Goal: Check status

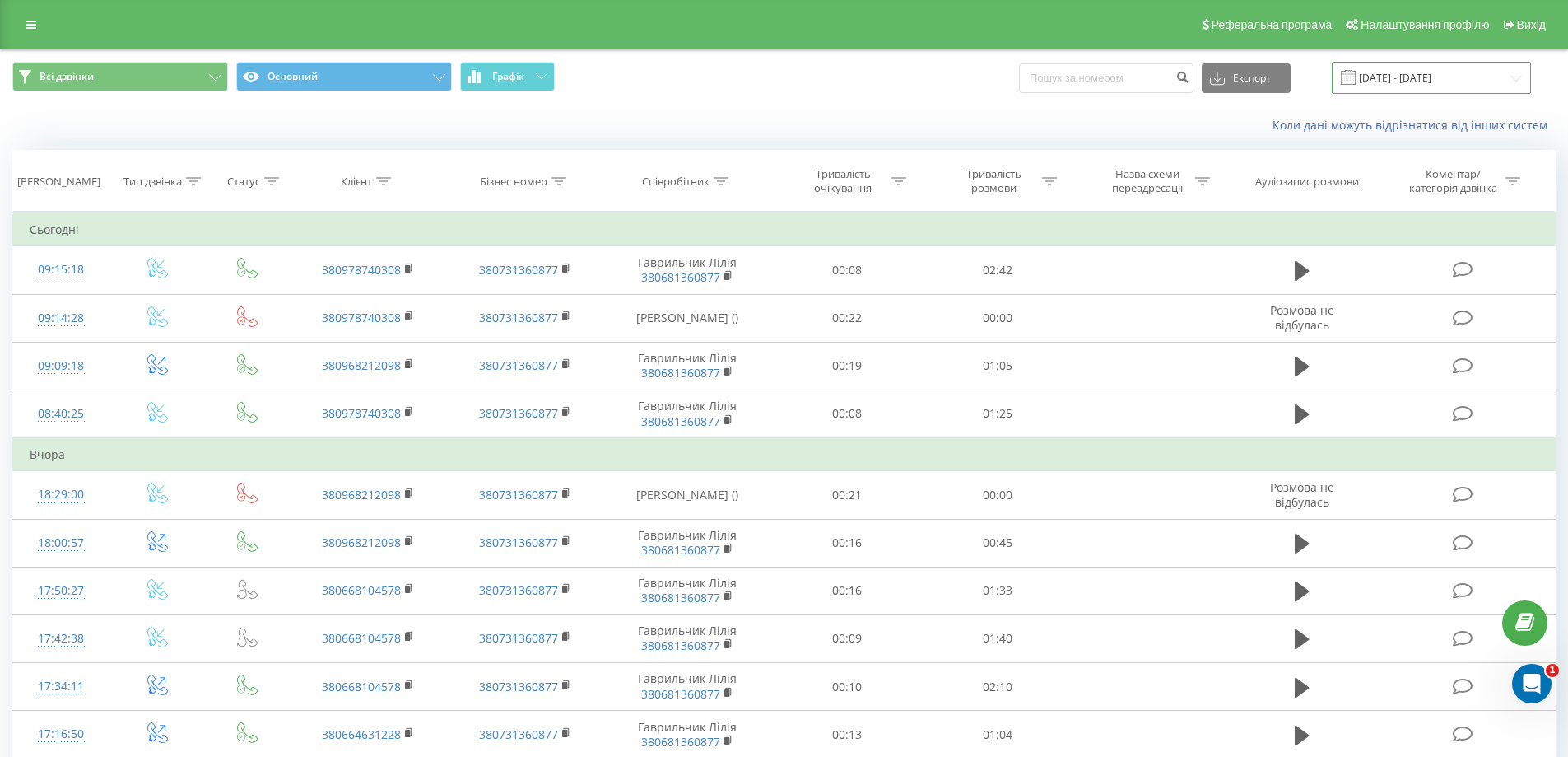
click at [1385, 76] on input "[DATE] - [DATE]" at bounding box center [1431, 77] width 199 height 32
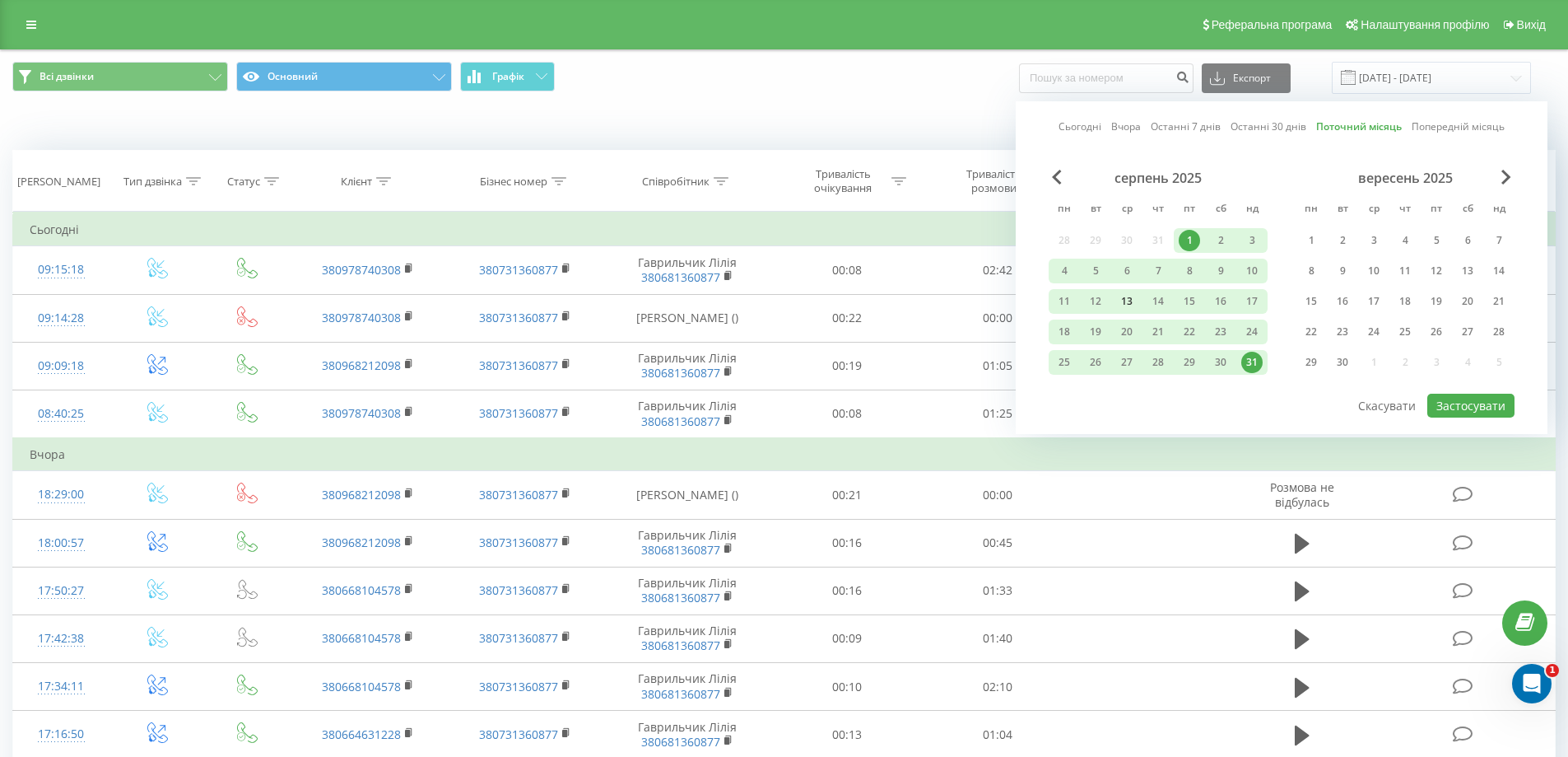
click at [1128, 302] on div "13" at bounding box center [1127, 302] width 22 height 22
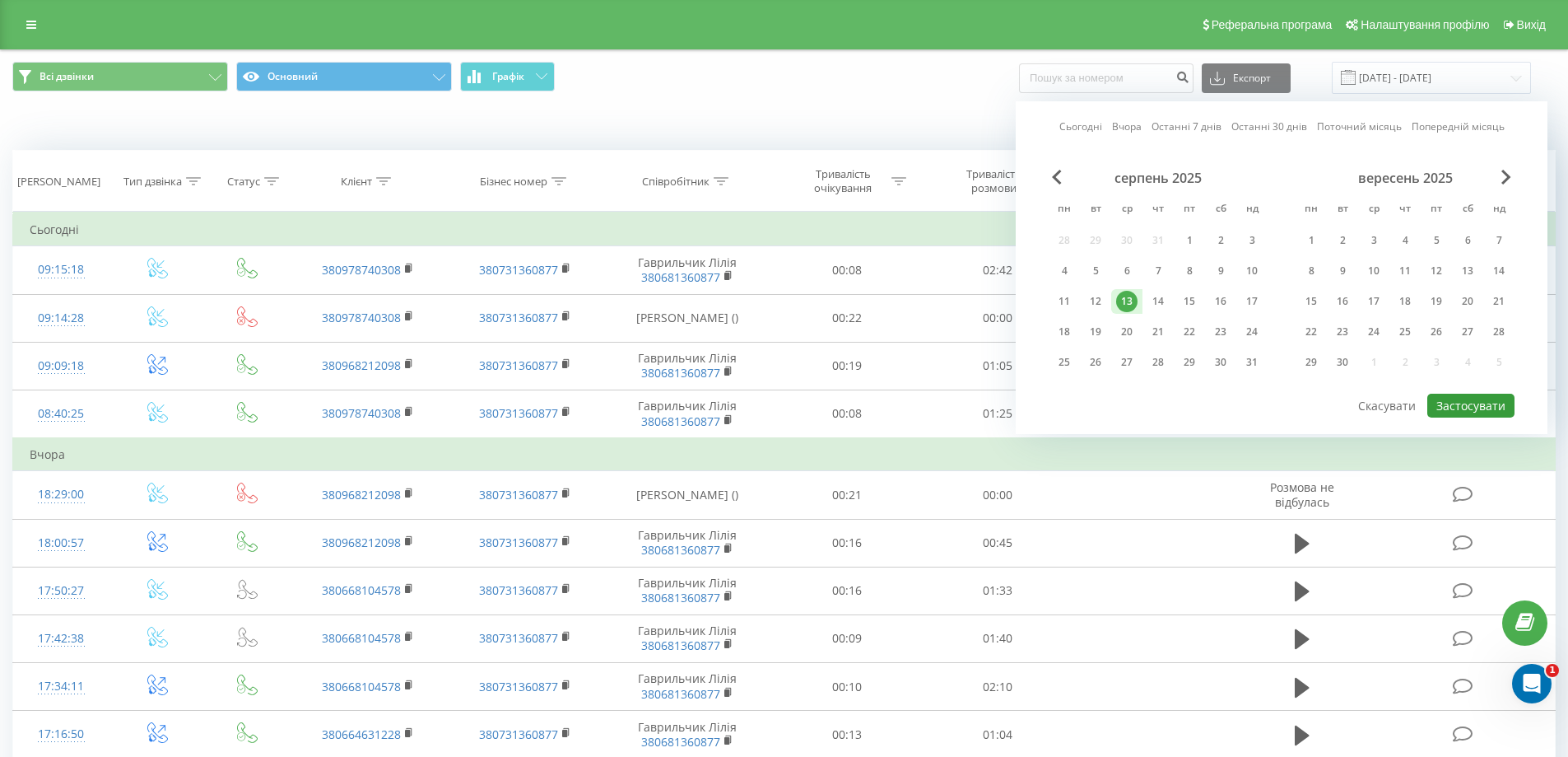
click at [1473, 405] on button "Застосувати" at bounding box center [1471, 405] width 87 height 24
type input "[DATE] - [DATE]"
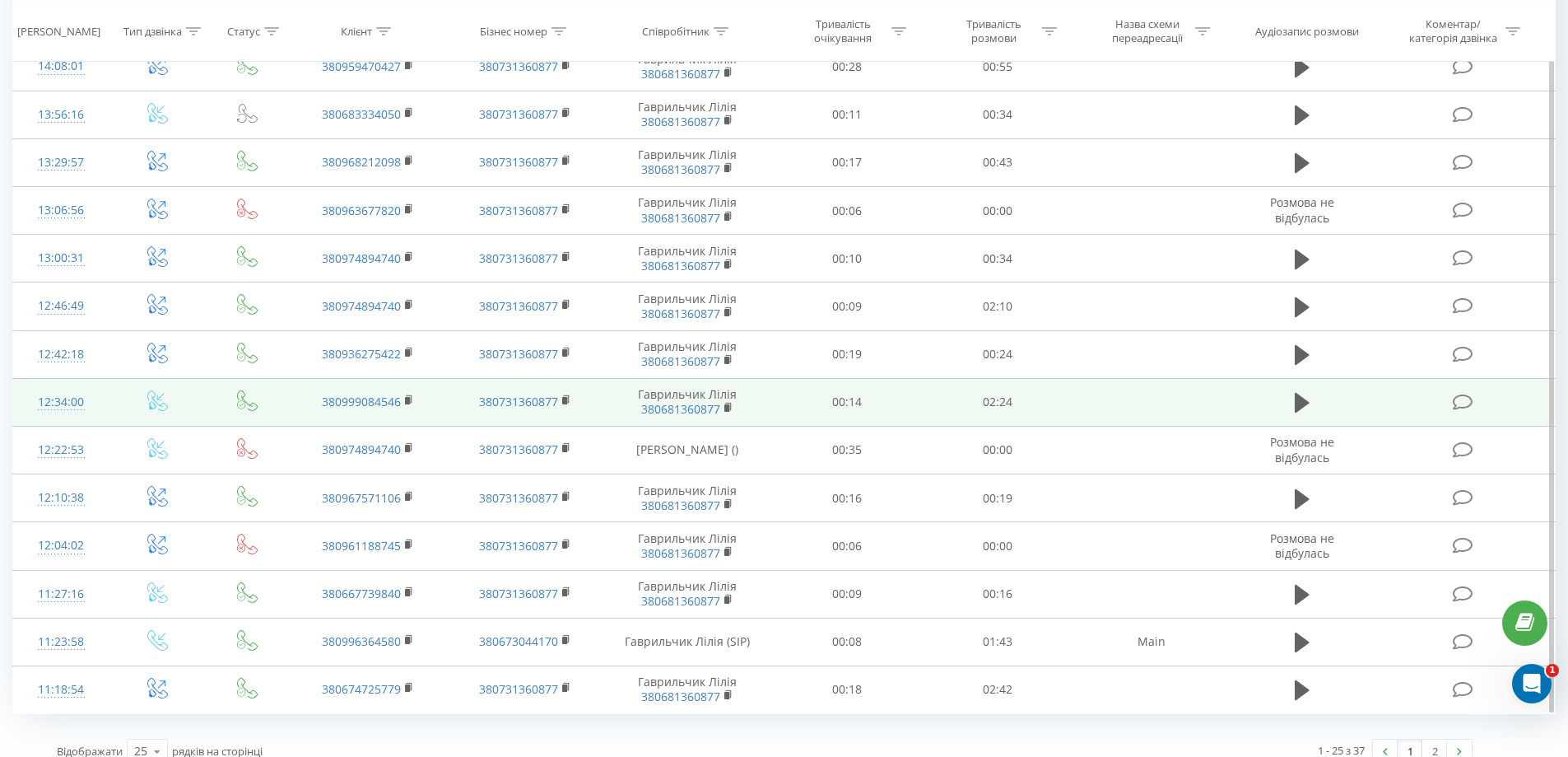
scroll to position [749, 0]
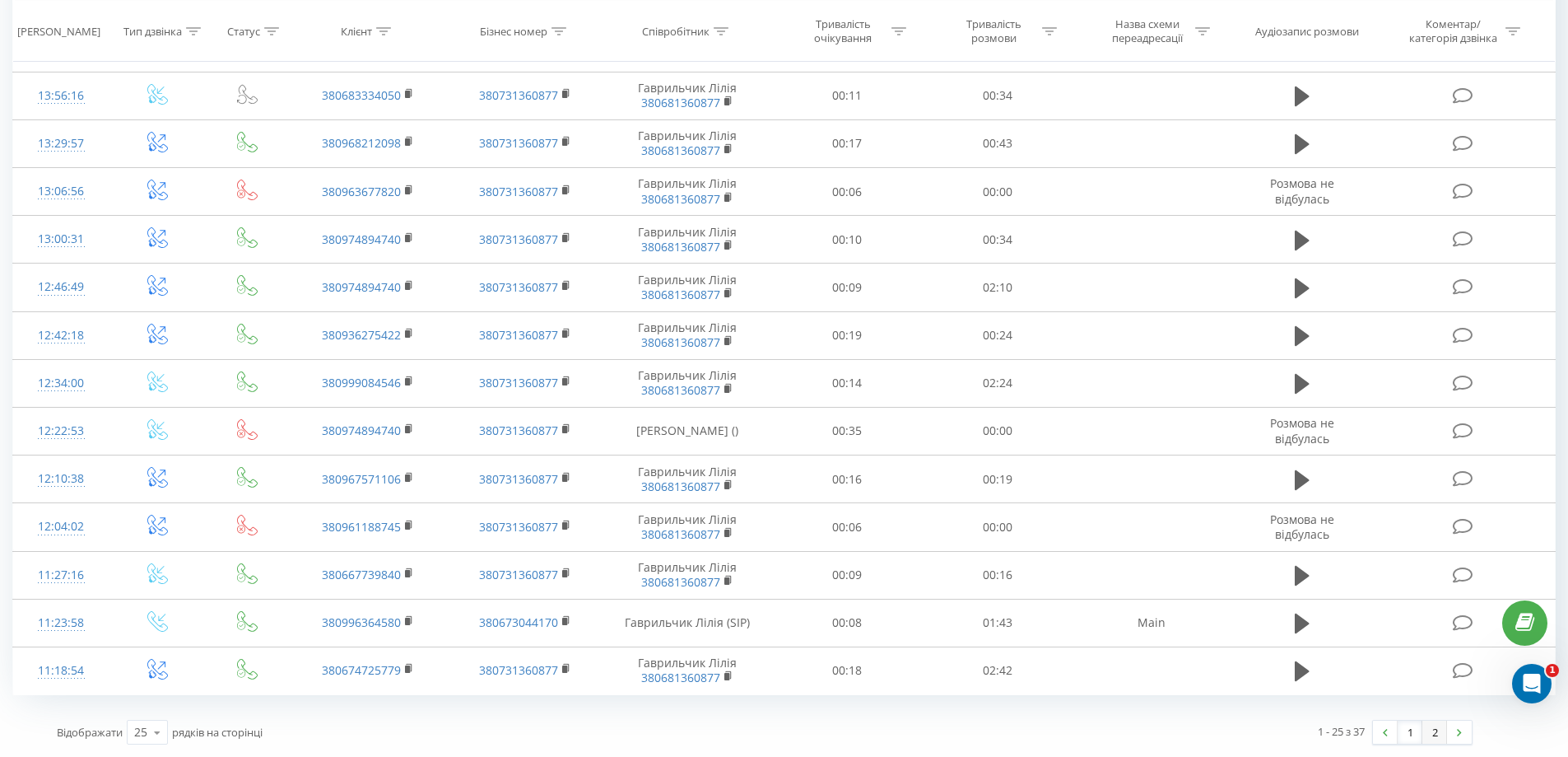
click at [1437, 738] on link "2" at bounding box center [1434, 732] width 24 height 23
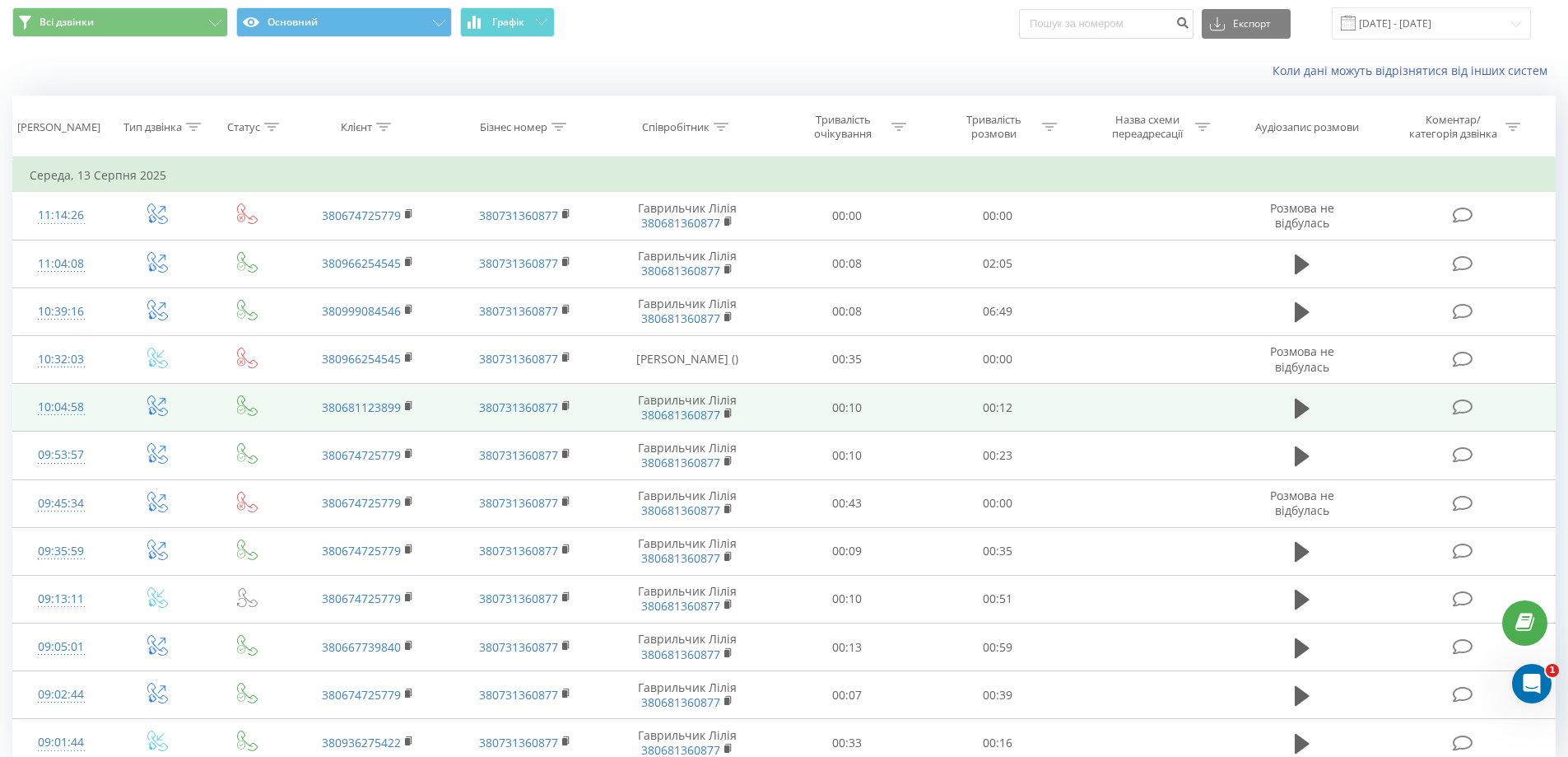
scroll to position [127, 0]
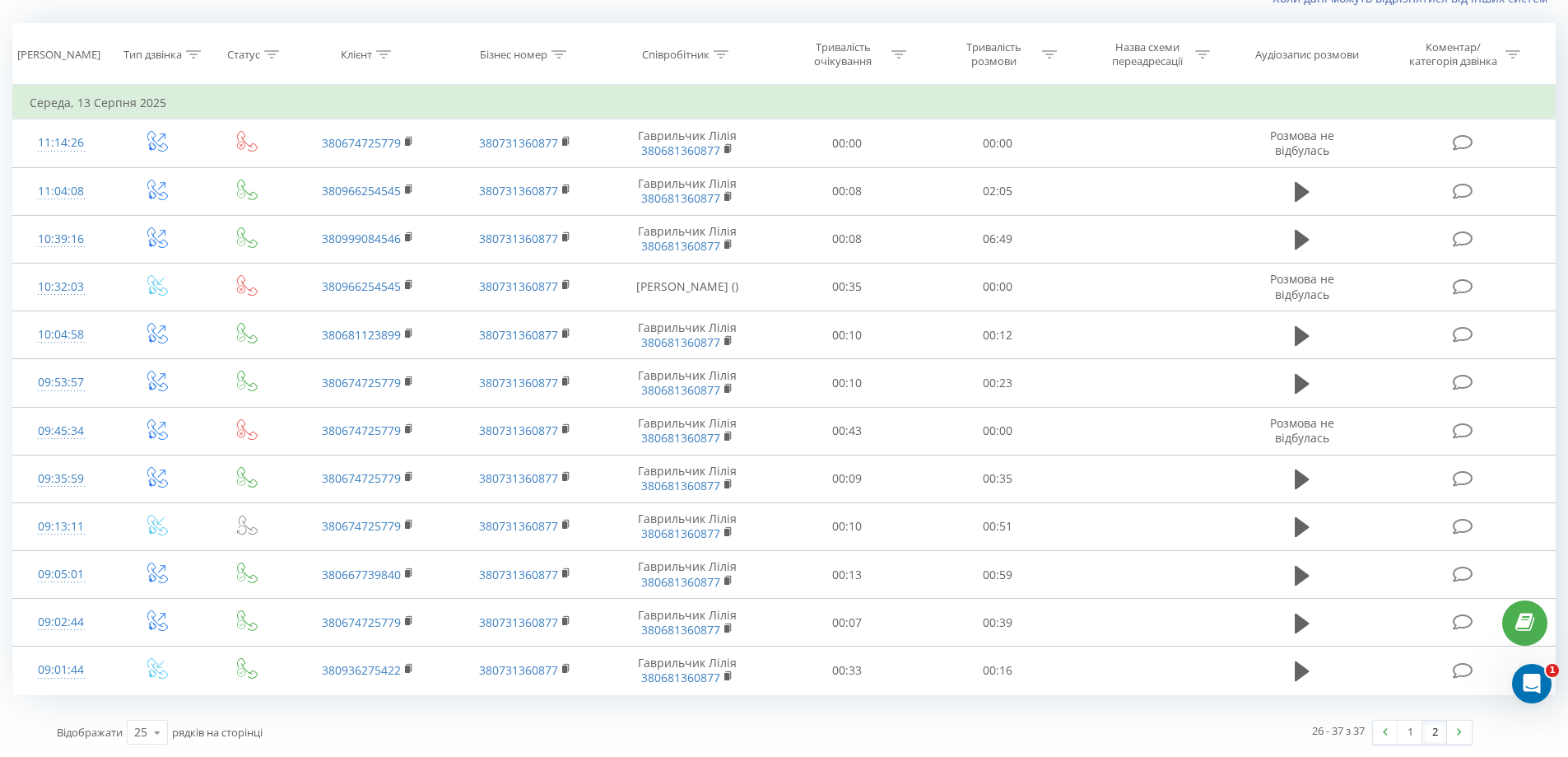
click at [1407, 733] on link "1" at bounding box center [1409, 732] width 24 height 23
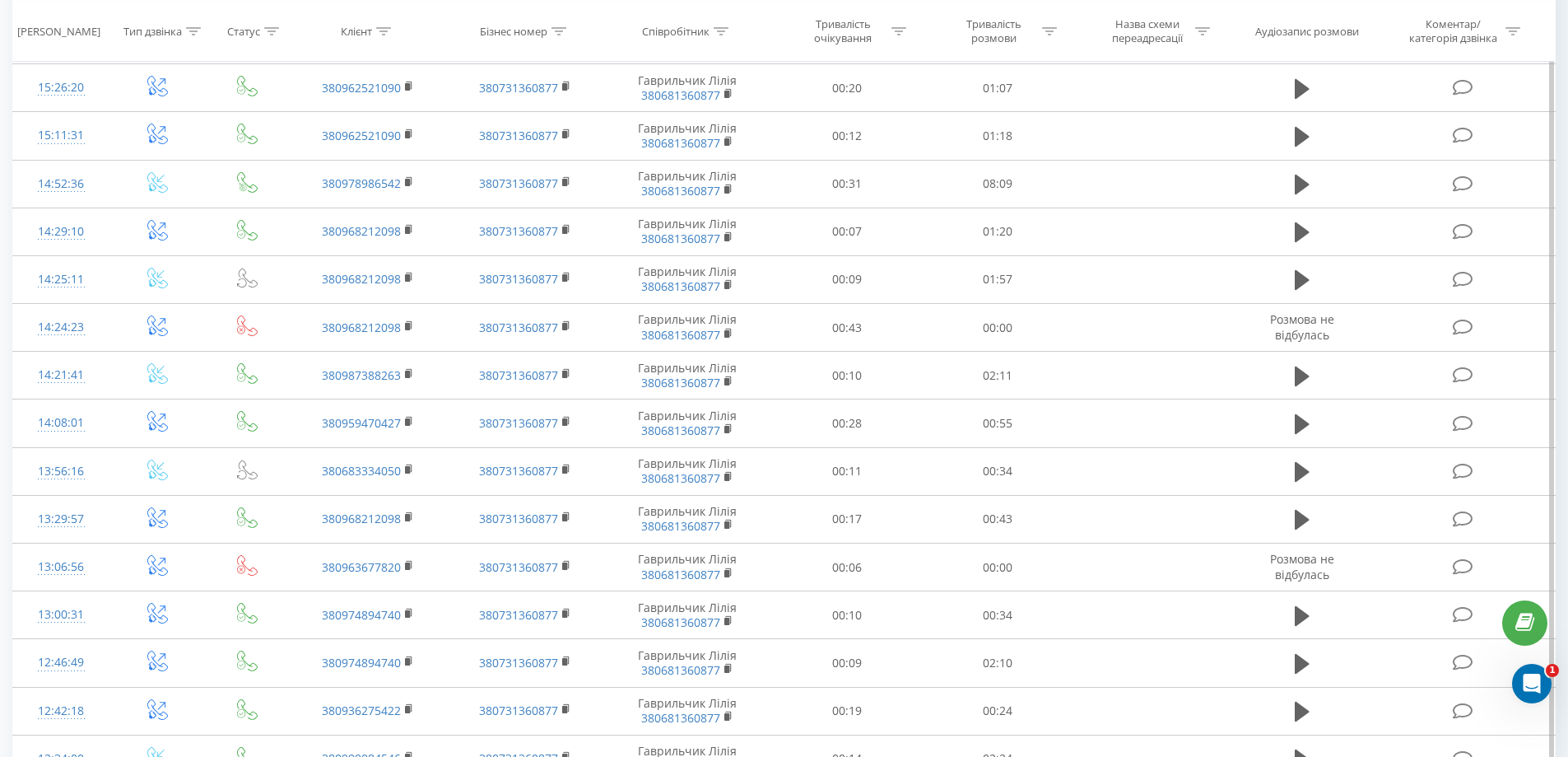
scroll to position [749, 0]
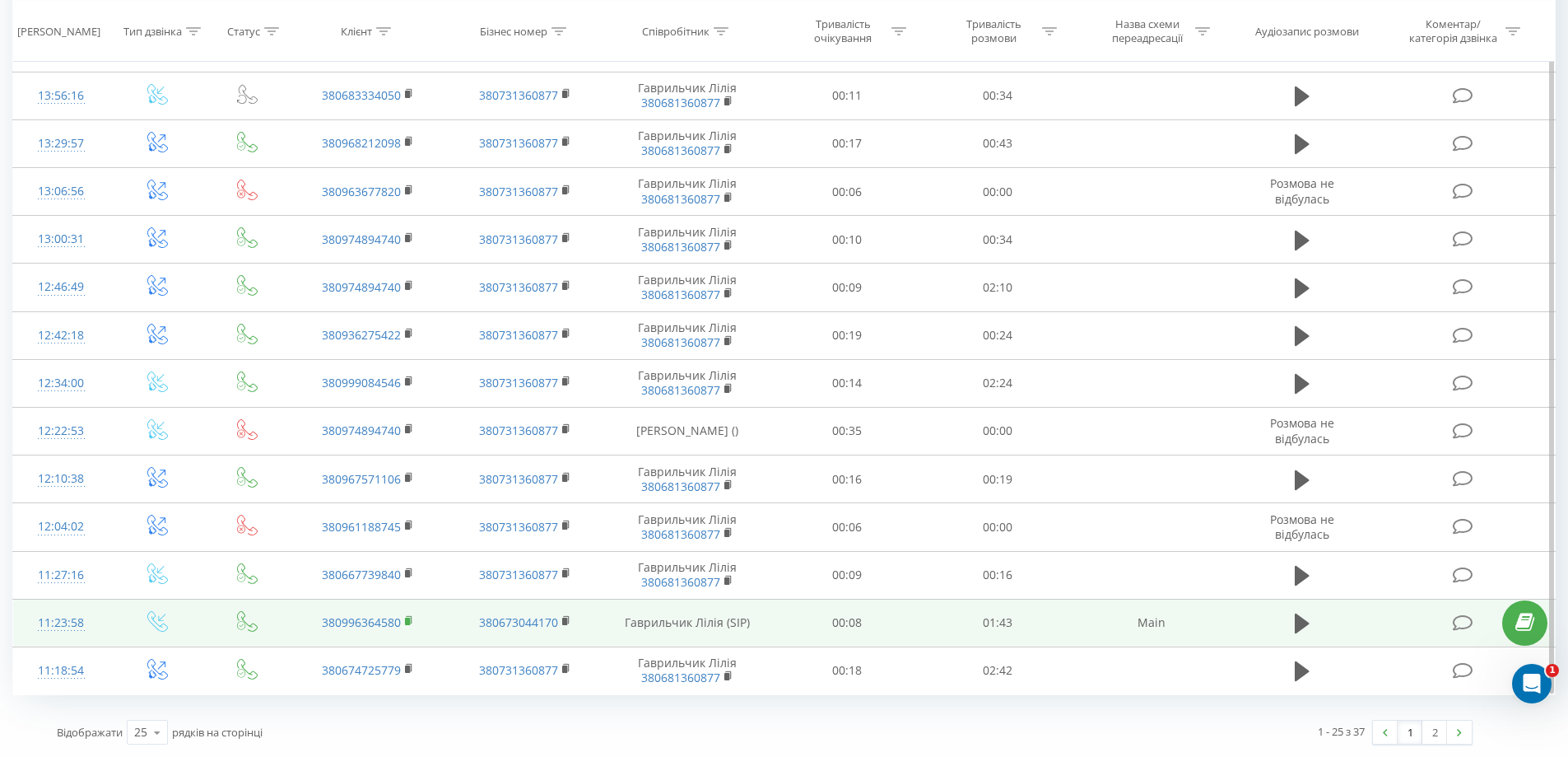
click at [407, 624] on rect at bounding box center [407, 621] width 5 height 7
click at [1296, 619] on icon at bounding box center [1302, 624] width 15 height 20
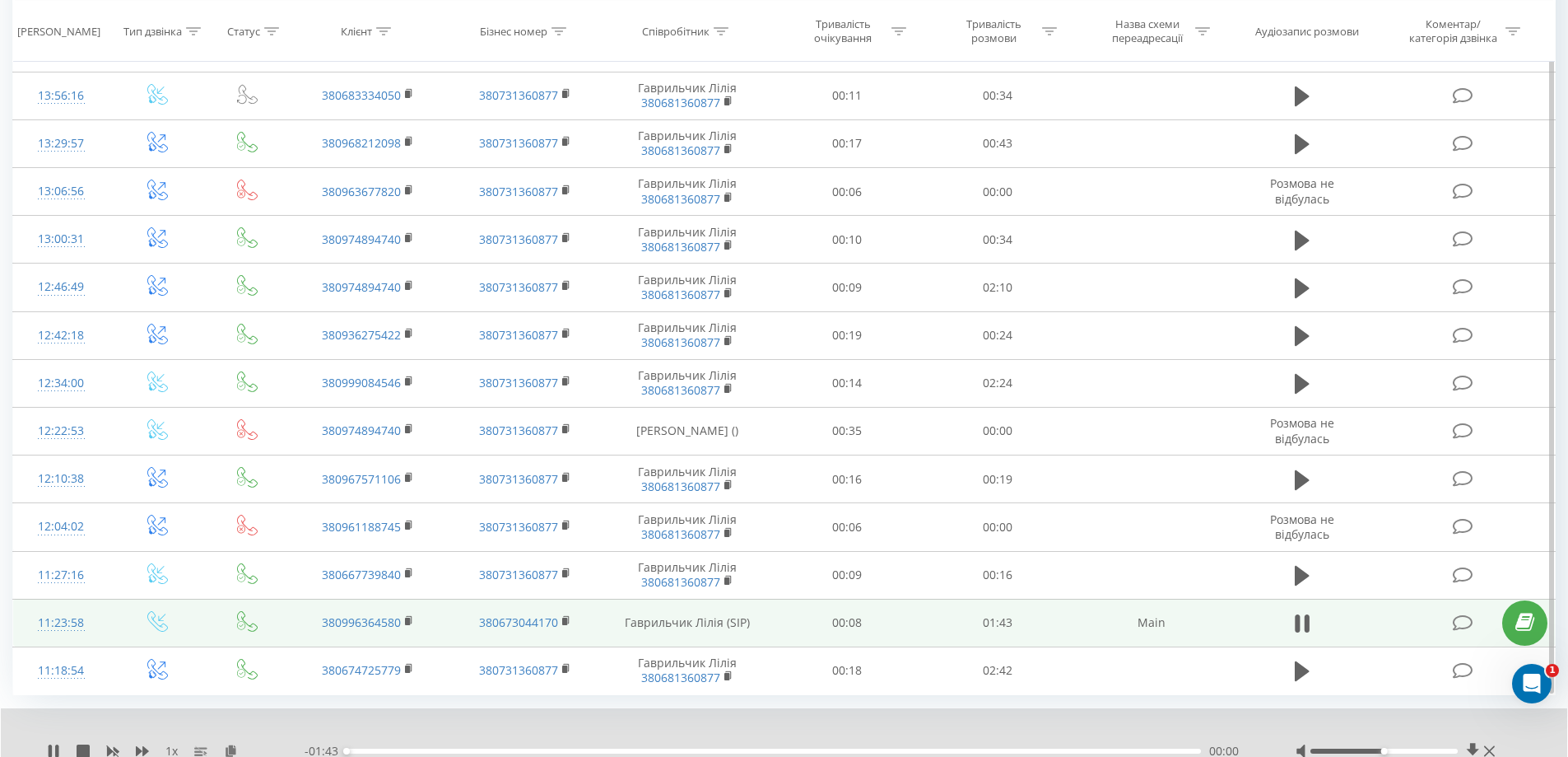
scroll to position [812, 0]
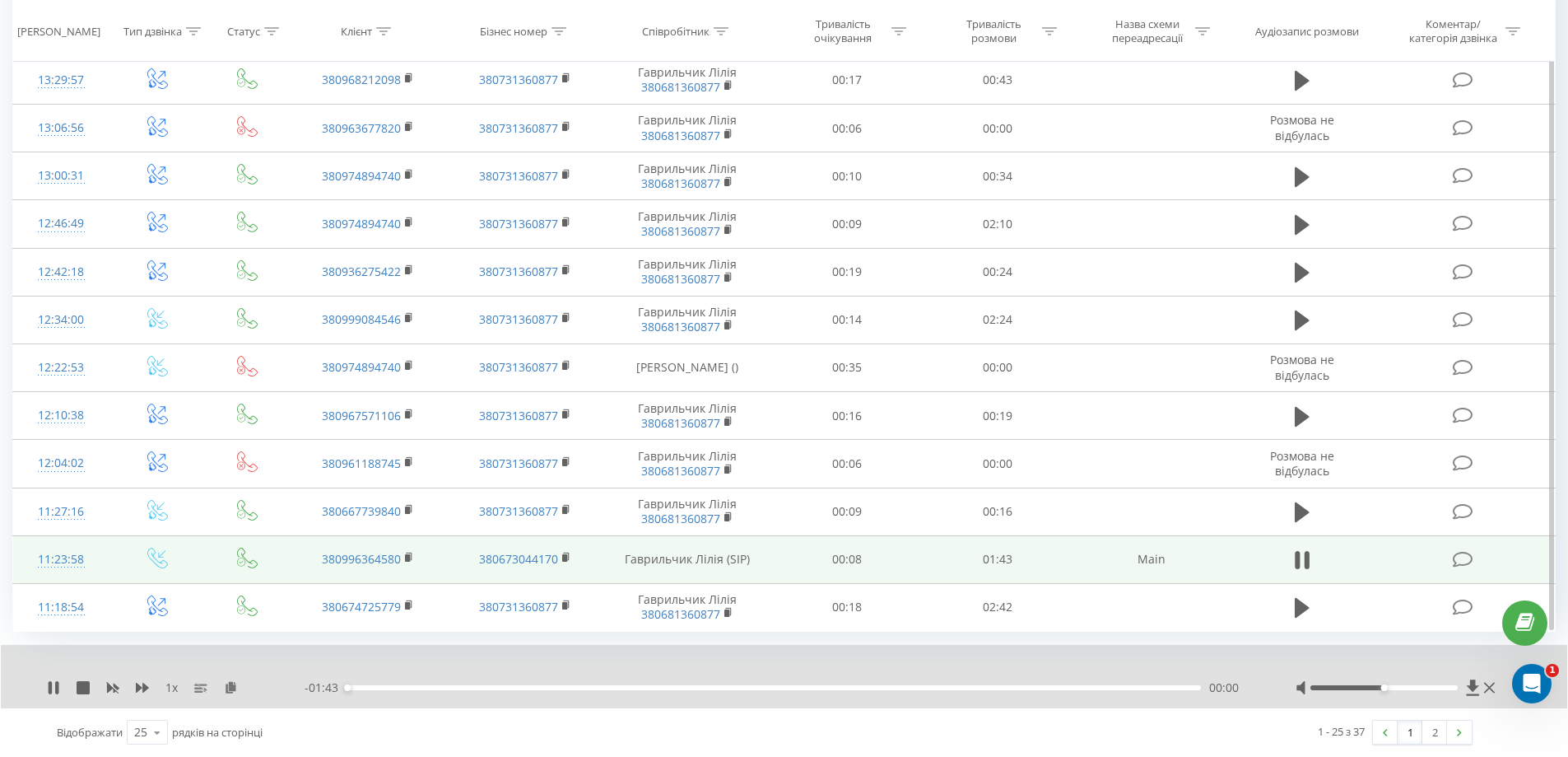
click at [1350, 687] on div at bounding box center [1384, 687] width 148 height 5
click at [1388, 687] on div at bounding box center [1384, 687] width 148 height 5
click at [53, 688] on icon at bounding box center [53, 687] width 14 height 14
click at [52, 685] on icon at bounding box center [53, 687] width 10 height 14
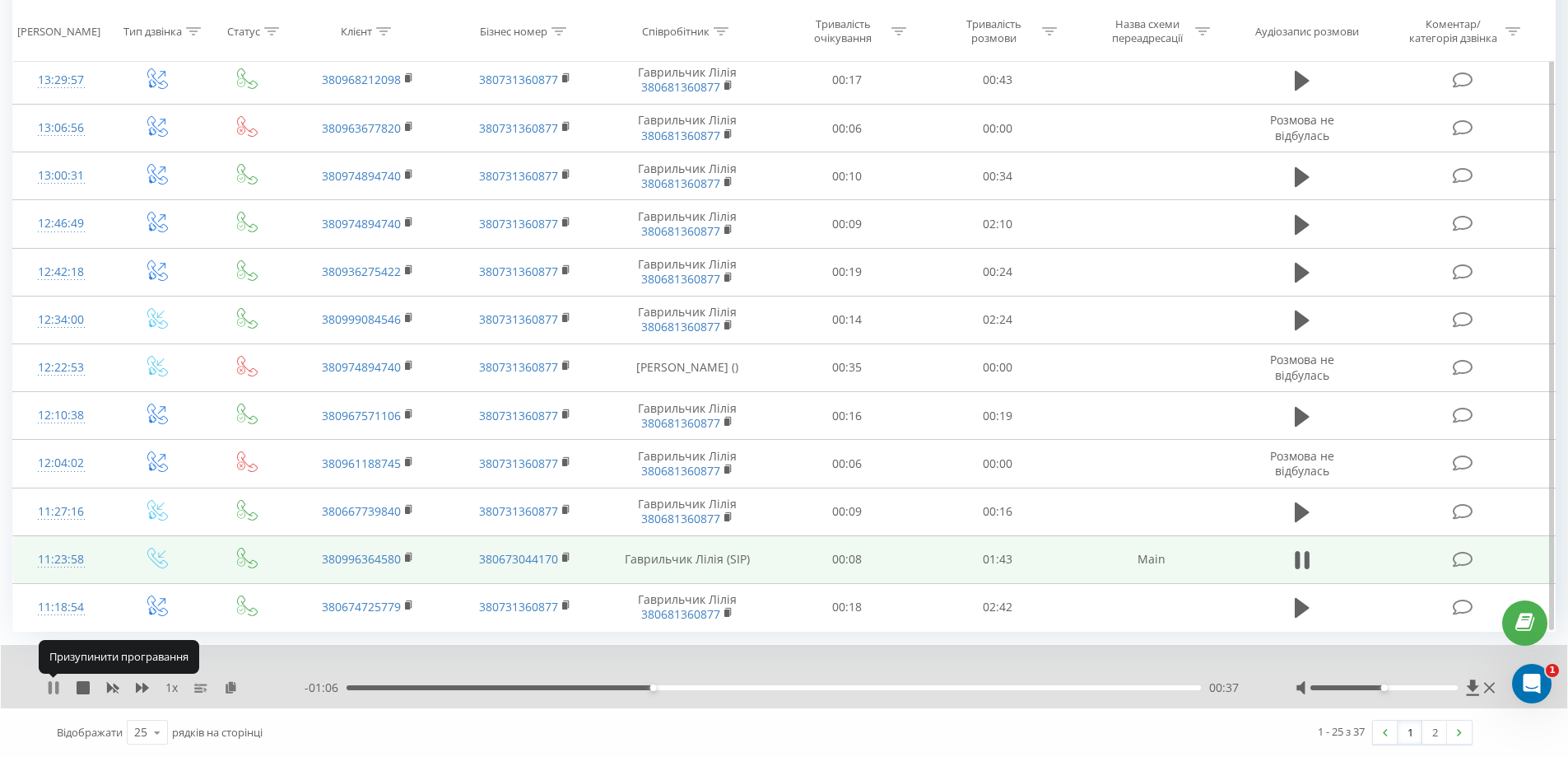
click at [53, 687] on icon at bounding box center [53, 687] width 14 height 14
